Goal: Information Seeking & Learning: Understand process/instructions

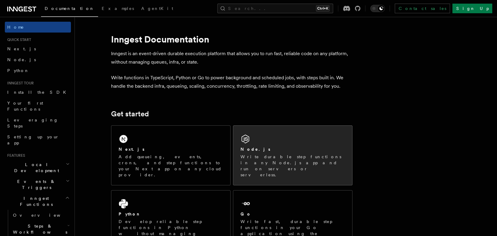
click at [267, 164] on p "Write durable step functions in any Node.js app and run on servers or serverles…" at bounding box center [293, 166] width 104 height 24
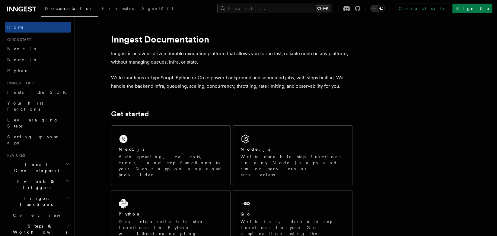
click at [47, 43] on li "Quick start Next.js Node.js Python" at bounding box center [38, 56] width 66 height 39
click at [8, 8] on icon at bounding box center [7, 9] width 1 height 5
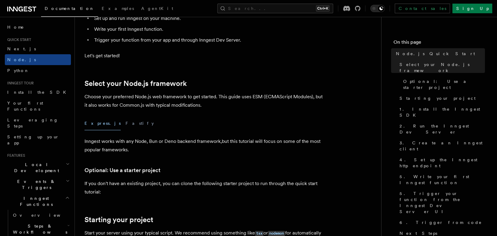
scroll to position [114, 0]
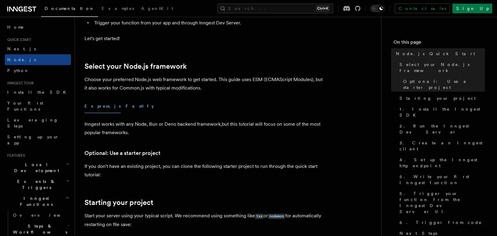
click at [126, 105] on button "Fastify" at bounding box center [140, 107] width 28 height 14
click at [92, 109] on button "Express.js" at bounding box center [103, 107] width 36 height 14
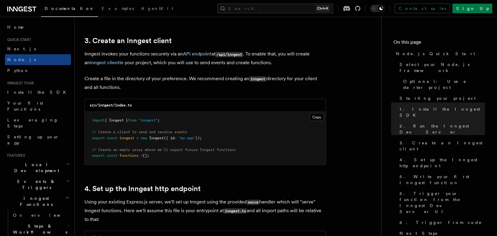
scroll to position [757, 0]
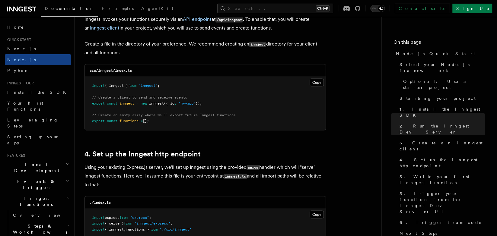
click at [92, 109] on pre "import { Inngest } from "inngest" ; // Create a client to send and receive even…" at bounding box center [205, 103] width 241 height 53
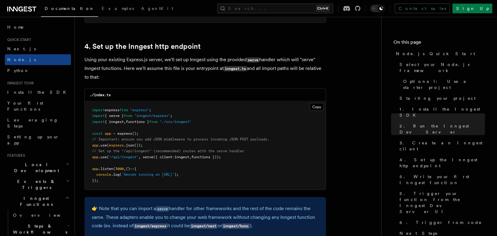
scroll to position [900, 0]
click at [131, 177] on span "'Server running on http://localhost:3000'" at bounding box center [148, 174] width 53 height 4
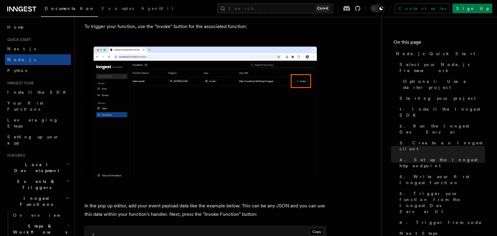
scroll to position [1660, 0]
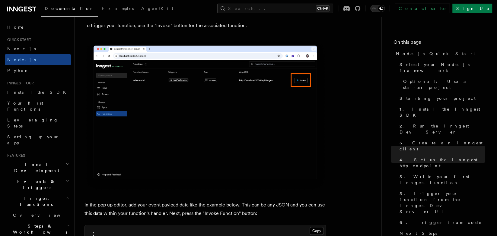
click at [156, 190] on img at bounding box center [206, 116] width 242 height 152
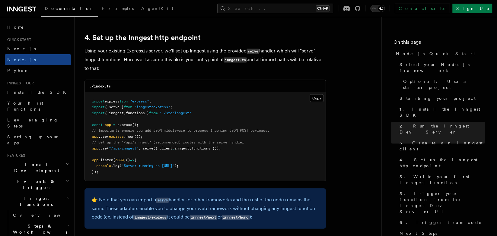
scroll to position [870, 0]
